Goal: Complete application form

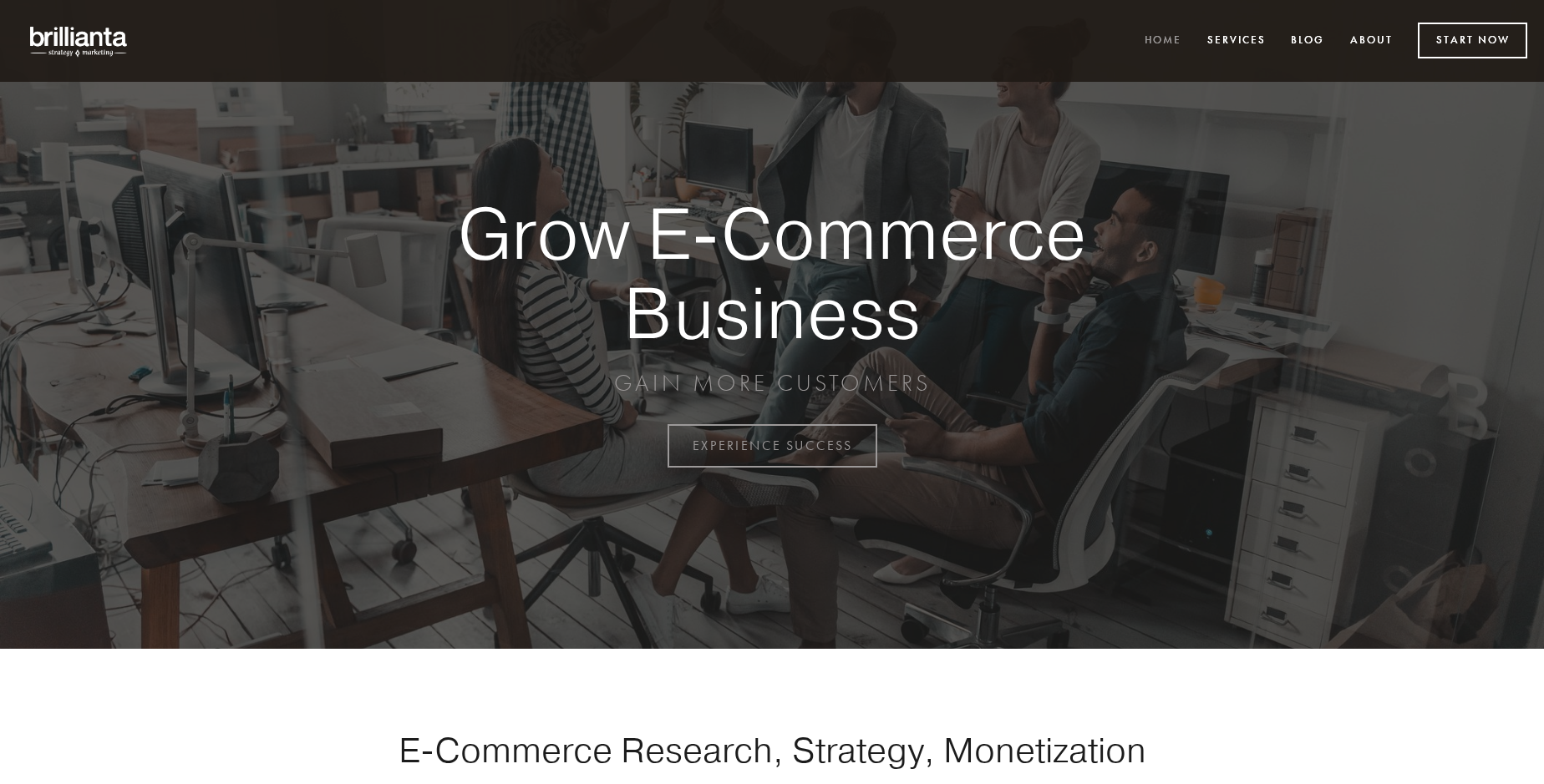
scroll to position [4379, 0]
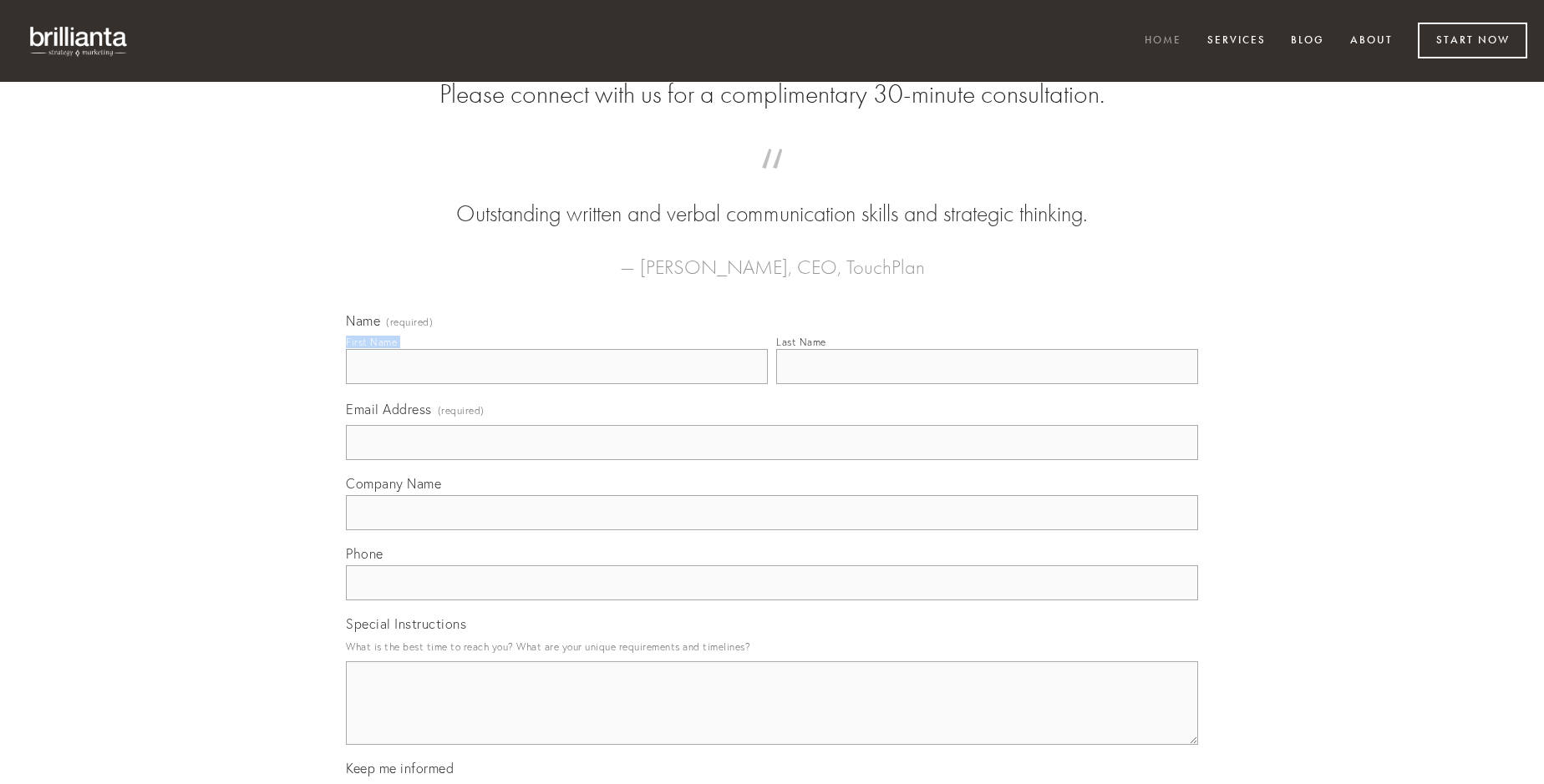
type input "[PERSON_NAME]"
click at [987, 384] on input "Last Name" at bounding box center [987, 367] width 422 height 35
type input "[PERSON_NAME]"
click at [772, 460] on input "Email Address (required)" at bounding box center [772, 443] width 853 height 35
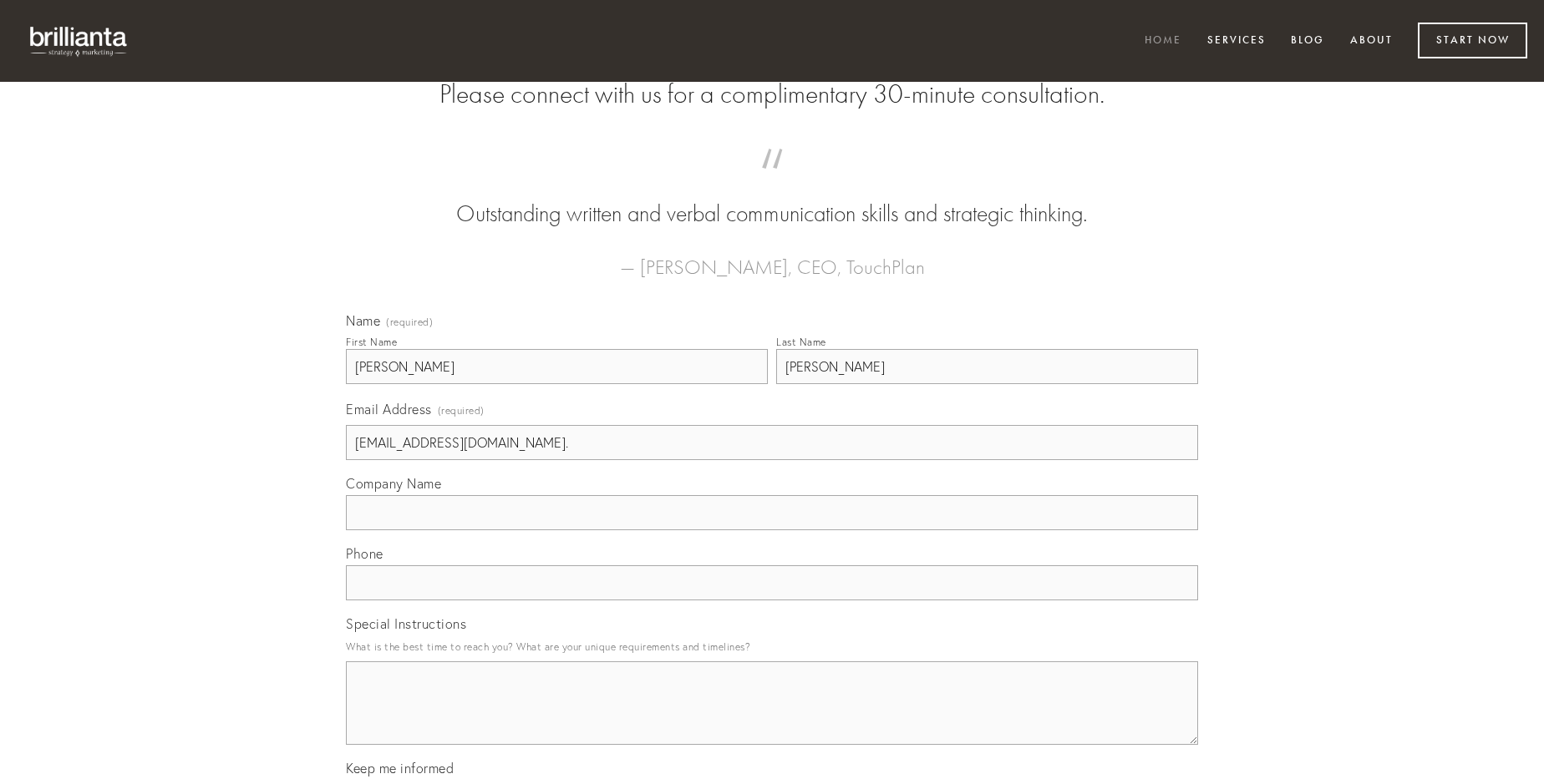
type input "[EMAIL_ADDRESS][DOMAIN_NAME]."
click at [772, 531] on input "Company Name" at bounding box center [772, 513] width 853 height 35
type input "uredo"
click at [772, 601] on input "text" at bounding box center [772, 583] width 853 height 35
click at [772, 718] on textarea "Special Instructions" at bounding box center [772, 702] width 853 height 83
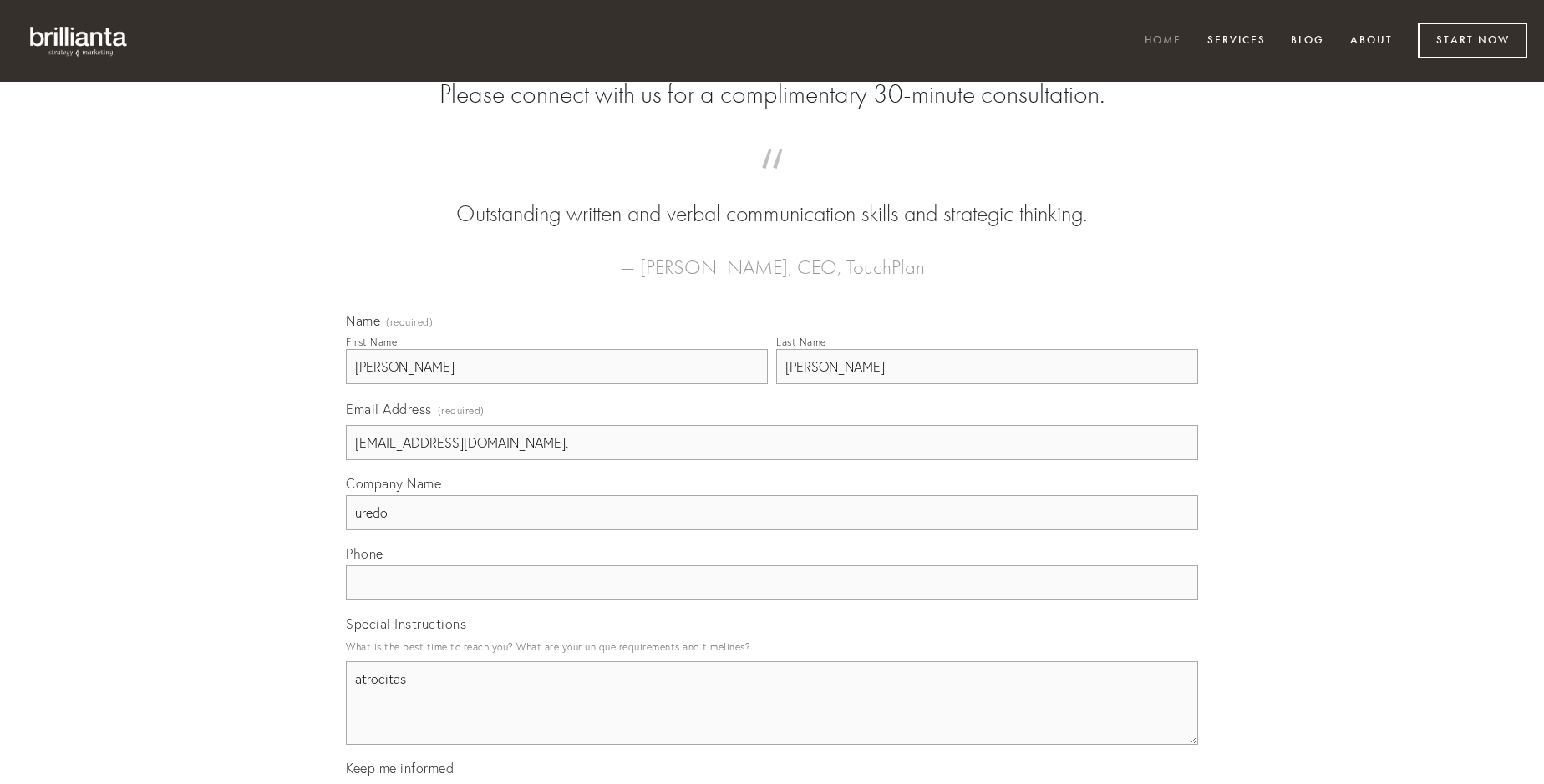
type textarea "atrocitas"
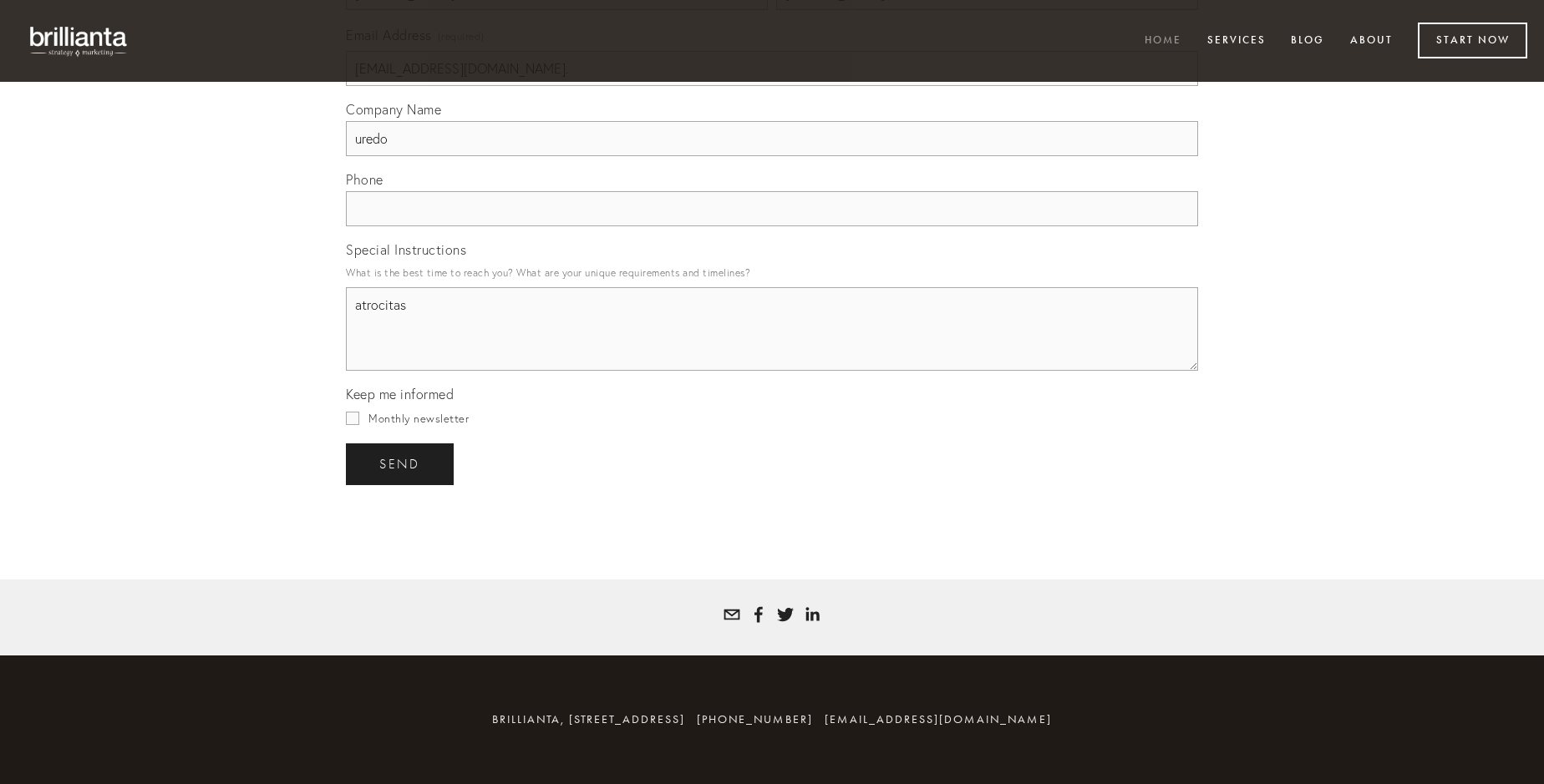
click at [401, 464] on span "send" at bounding box center [399, 464] width 41 height 15
